Goal: Task Accomplishment & Management: Use online tool/utility

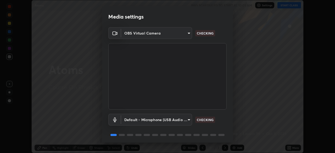
scroll to position [19, 0]
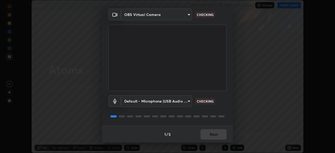
click at [216, 108] on div "Default - Microphone (USB Audio Device) (0d8c:0014) default CHECKING" at bounding box center [167, 108] width 118 height 35
click at [209, 132] on div "1 / 5 Next" at bounding box center [167, 134] width 131 height 17
click at [211, 133] on div "1 / 5 Next" at bounding box center [167, 134] width 131 height 17
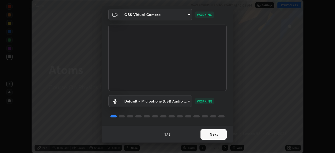
click at [214, 137] on button "Next" at bounding box center [214, 134] width 26 height 10
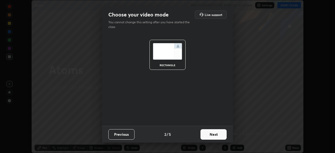
scroll to position [0, 0]
click at [215, 137] on button "Next" at bounding box center [214, 134] width 26 height 10
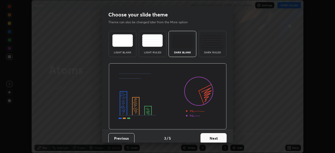
click at [215, 137] on button "Next" at bounding box center [214, 138] width 26 height 10
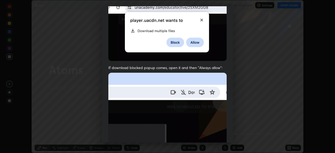
scroll to position [125, 0]
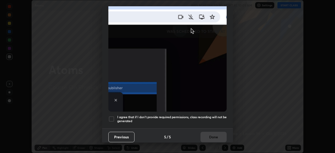
click at [112, 118] on div at bounding box center [111, 119] width 6 height 6
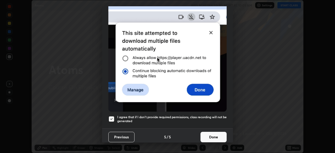
click at [208, 139] on button "Done" at bounding box center [214, 137] width 26 height 10
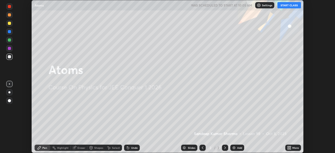
click at [289, 7] on button "START CLASS" at bounding box center [289, 5] width 24 height 6
